Goal: Navigation & Orientation: Find specific page/section

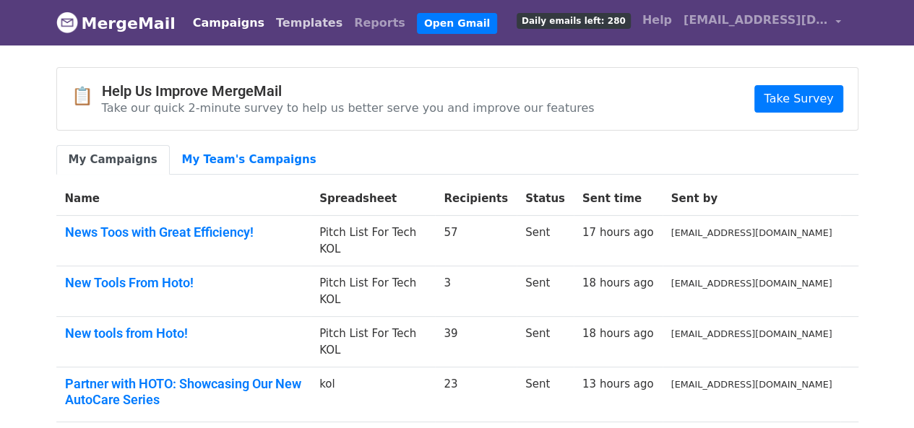
click at [308, 25] on link "Templates" at bounding box center [309, 23] width 78 height 29
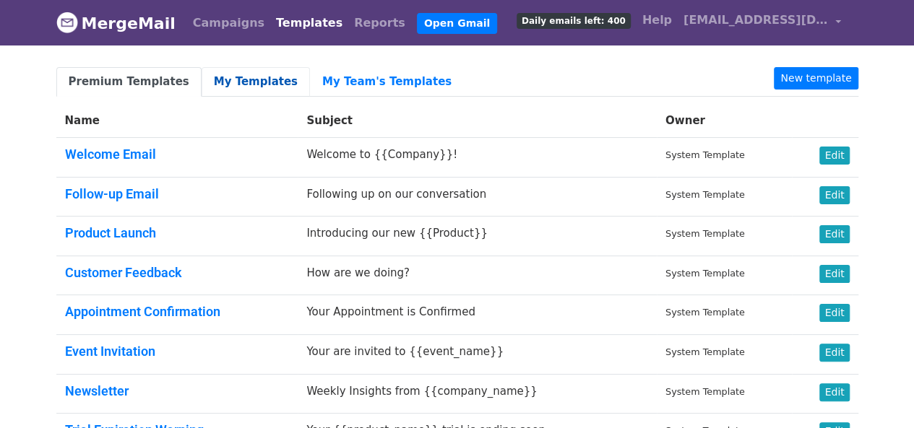
click at [222, 78] on link "My Templates" at bounding box center [255, 82] width 108 height 30
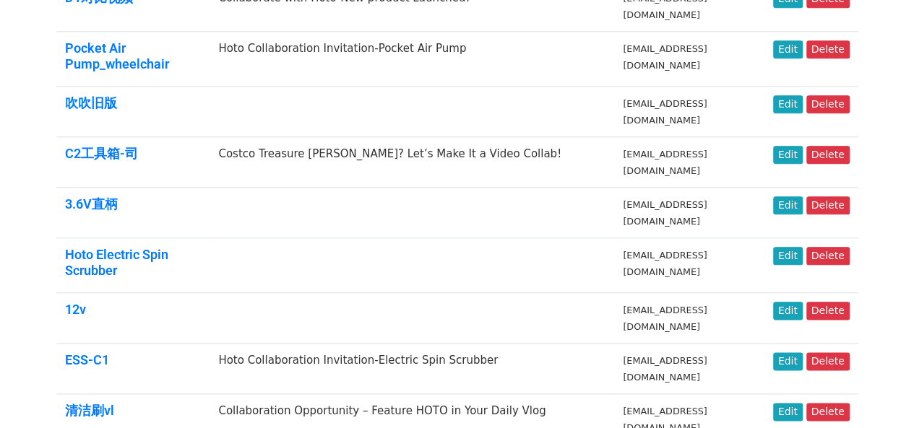
scroll to position [794, 0]
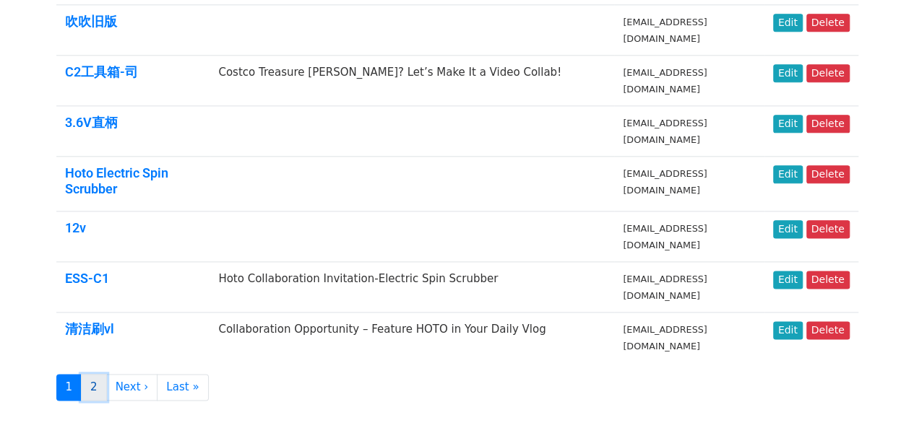
click at [91, 374] on link "2" at bounding box center [94, 387] width 26 height 27
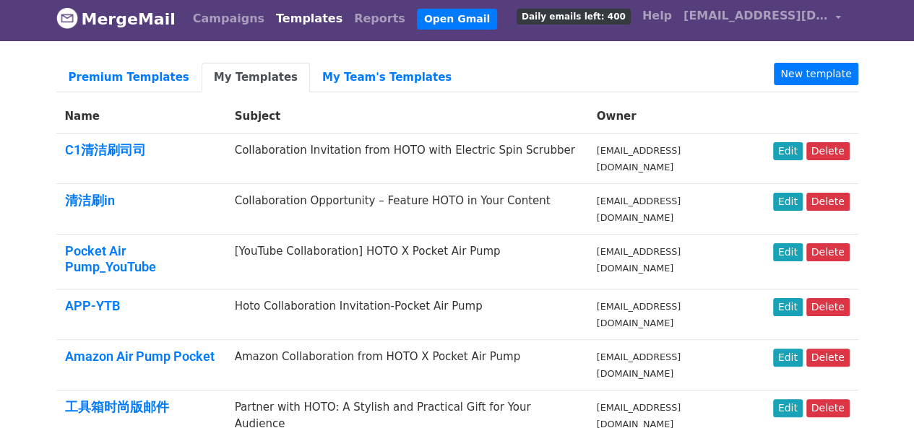
scroll to position [77, 0]
